Goal: Transaction & Acquisition: Book appointment/travel/reservation

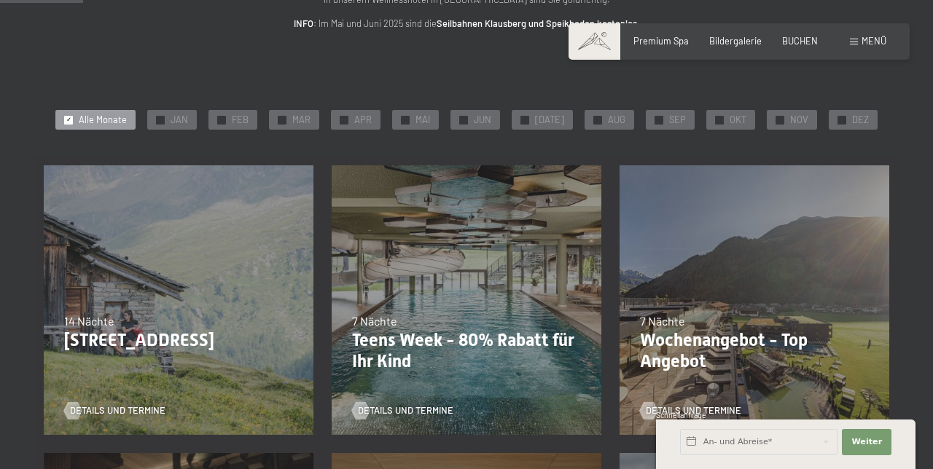
scroll to position [206, 0]
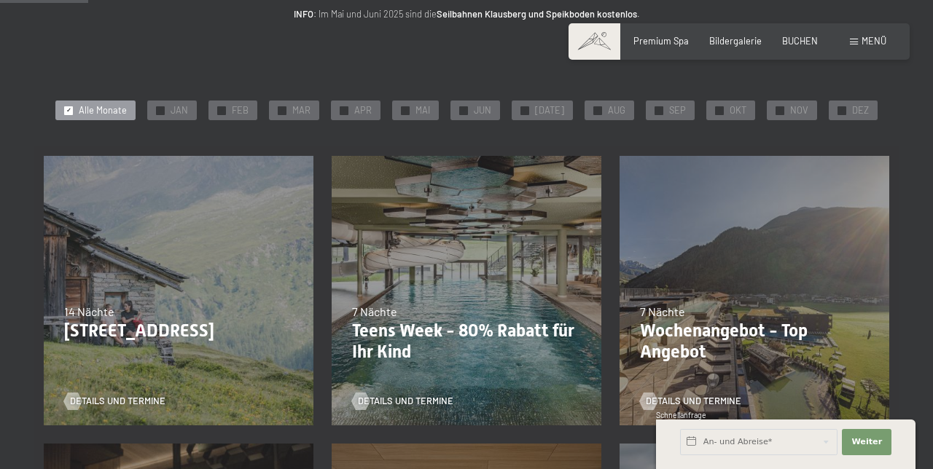
click at [757, 293] on div "01.10.2025–12.04.2026 14.05.2026–01.03.2027 7 Nächte Wochenangebot - Top Angebo…" at bounding box center [755, 290] width 288 height 288
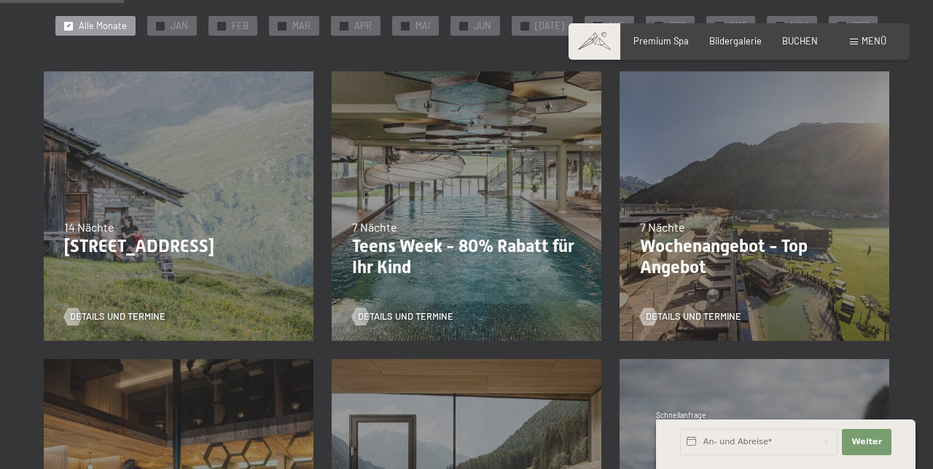
scroll to position [287, 0]
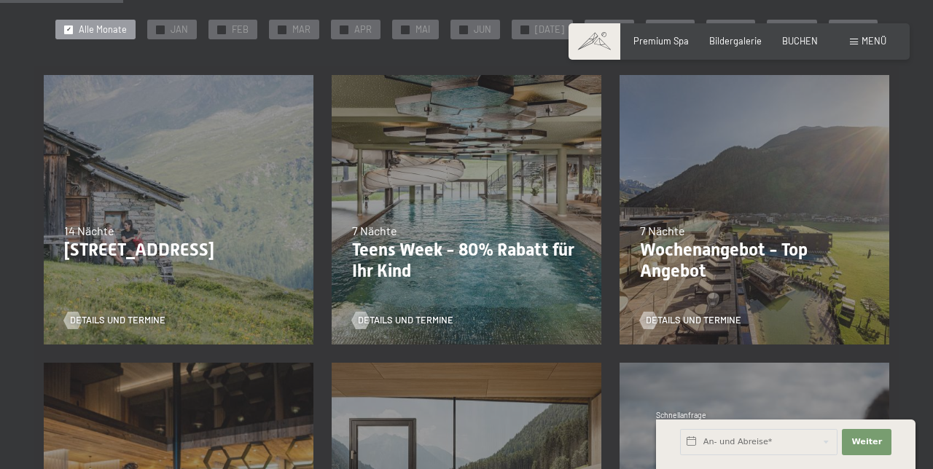
click at [719, 305] on div "Details und Termine" at bounding box center [750, 312] width 220 height 31
click at [658, 318] on span "Details und Termine" at bounding box center [693, 320] width 95 height 13
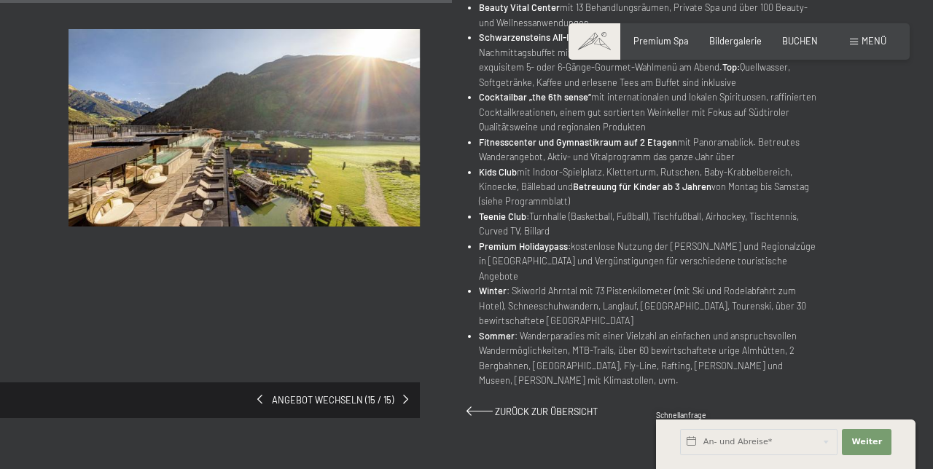
scroll to position [694, 0]
click at [469, 405] on span at bounding box center [479, 409] width 26 height 9
